Goal: Book appointment/travel/reservation

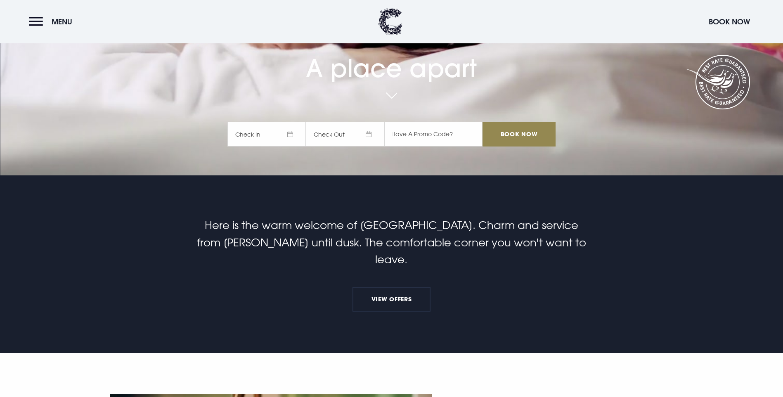
scroll to position [289, 0]
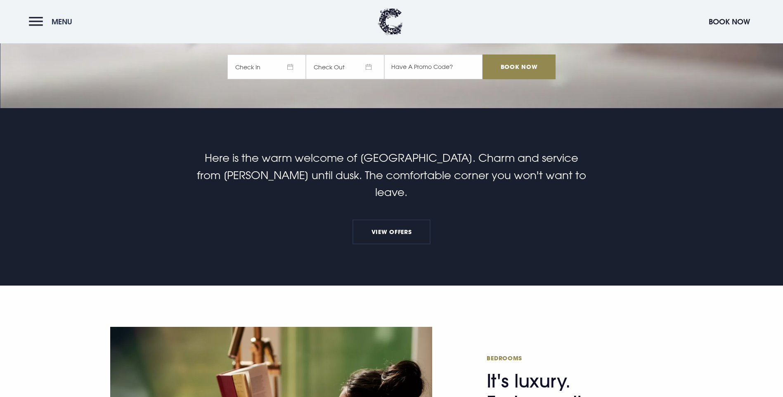
click at [66, 24] on span "Menu" at bounding box center [62, 21] width 21 height 9
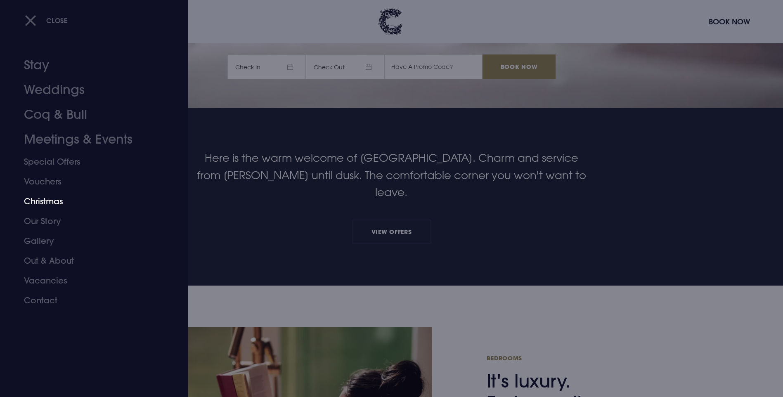
click at [52, 204] on link "Christmas" at bounding box center [89, 202] width 130 height 20
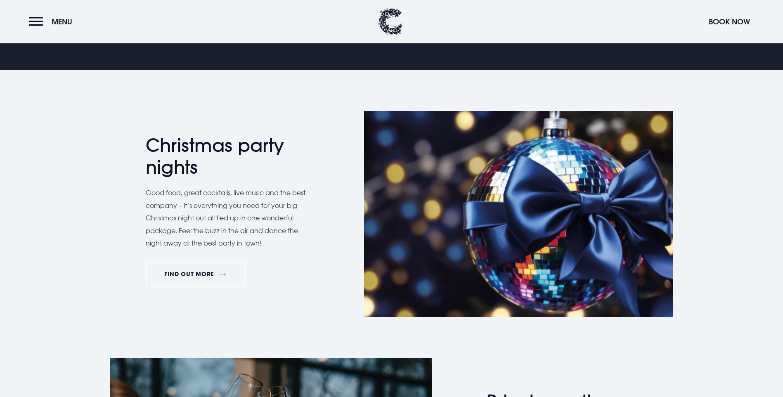
scroll to position [537, 0]
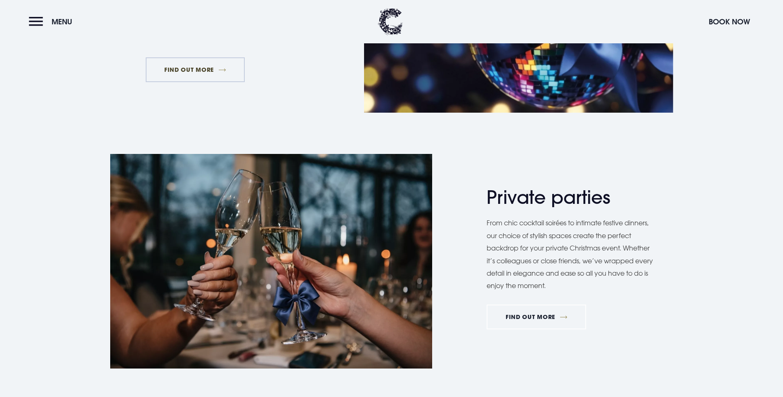
click at [201, 82] on link "FIND OUT MORE" at bounding box center [196, 69] width 100 height 25
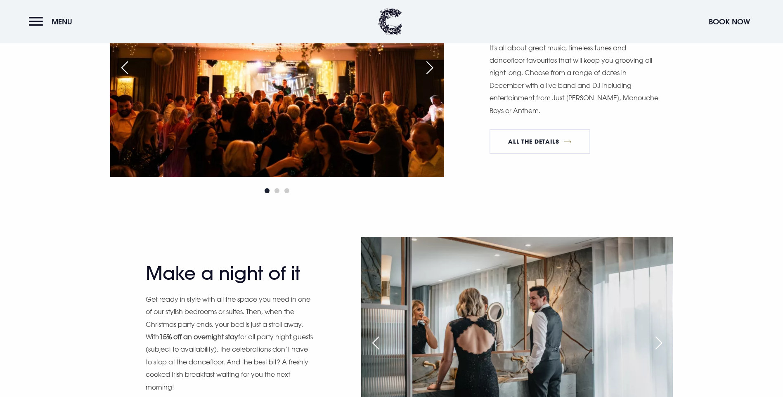
scroll to position [784, 0]
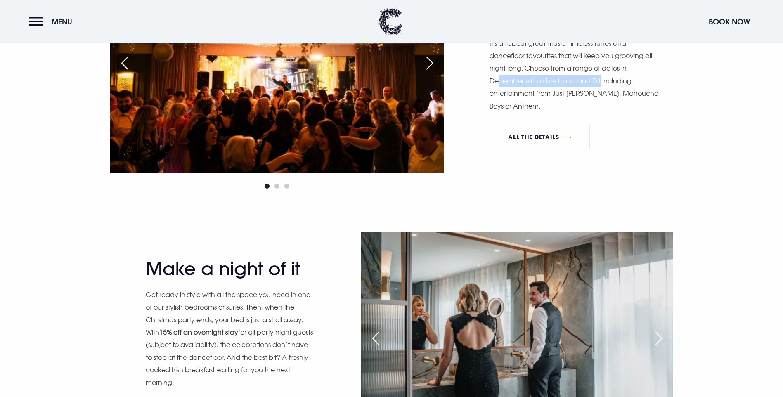
drag, startPoint x: 498, startPoint y: 165, endPoint x: 602, endPoint y: 168, distance: 104.5
click at [602, 112] on p "It's all about great music, timeless tunes and dancefloor favourites that will …" at bounding box center [574, 74] width 169 height 75
click at [436, 72] on div "Next slide" at bounding box center [430, 63] width 21 height 18
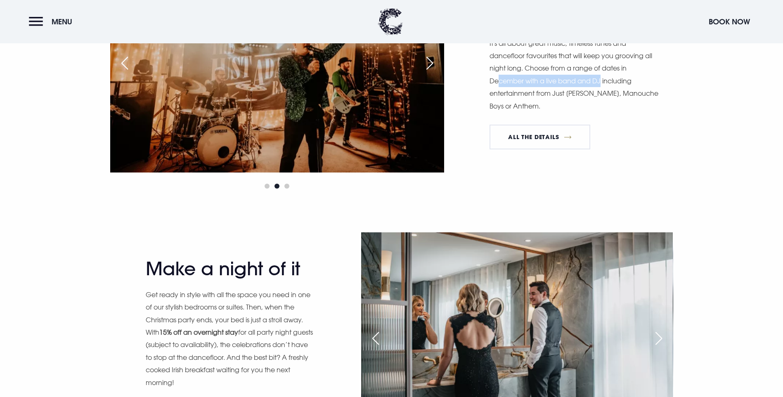
click at [436, 72] on div "Next slide" at bounding box center [430, 63] width 21 height 18
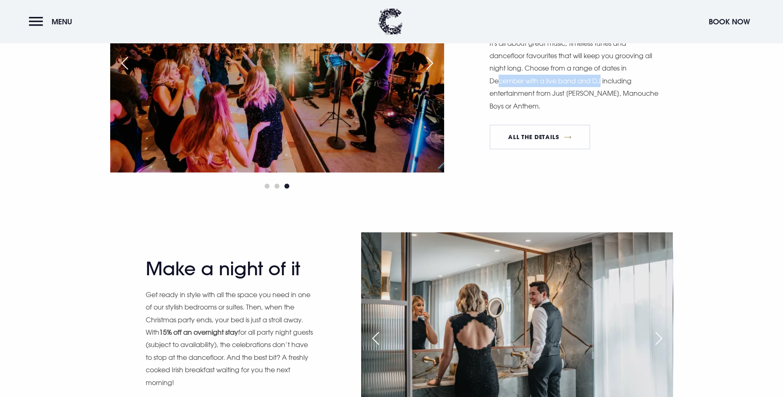
click at [436, 72] on div "Next slide" at bounding box center [430, 63] width 21 height 18
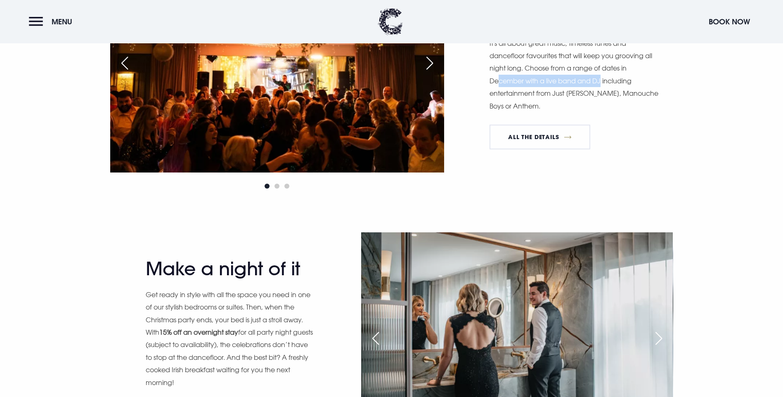
click at [436, 72] on div "Next slide" at bounding box center [430, 63] width 21 height 18
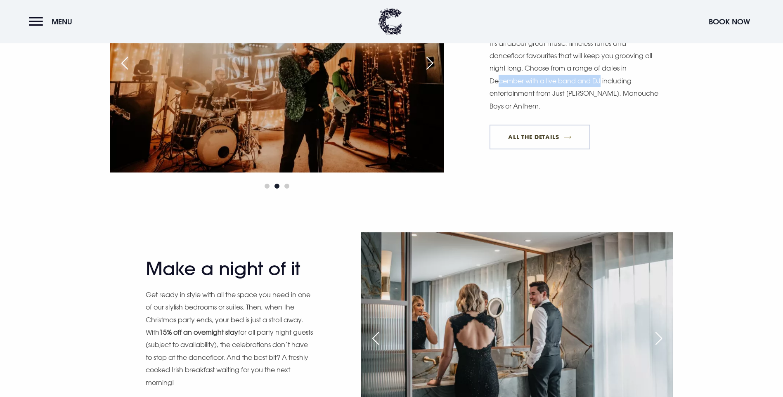
click at [525, 149] on link "All The Details" at bounding box center [540, 137] width 101 height 25
